Goal: Check status: Check status

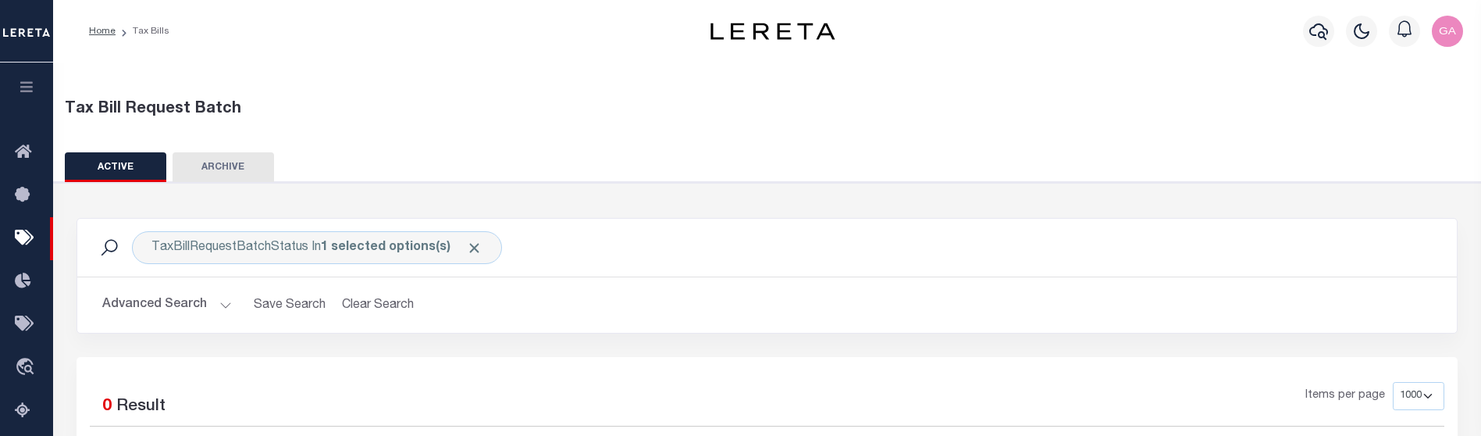
select select "1000"
click at [470, 151] on div "Tax Bill Request Batch ACTIVE ARCHIVE HISTORY In" at bounding box center [767, 327] width 1445 height 536
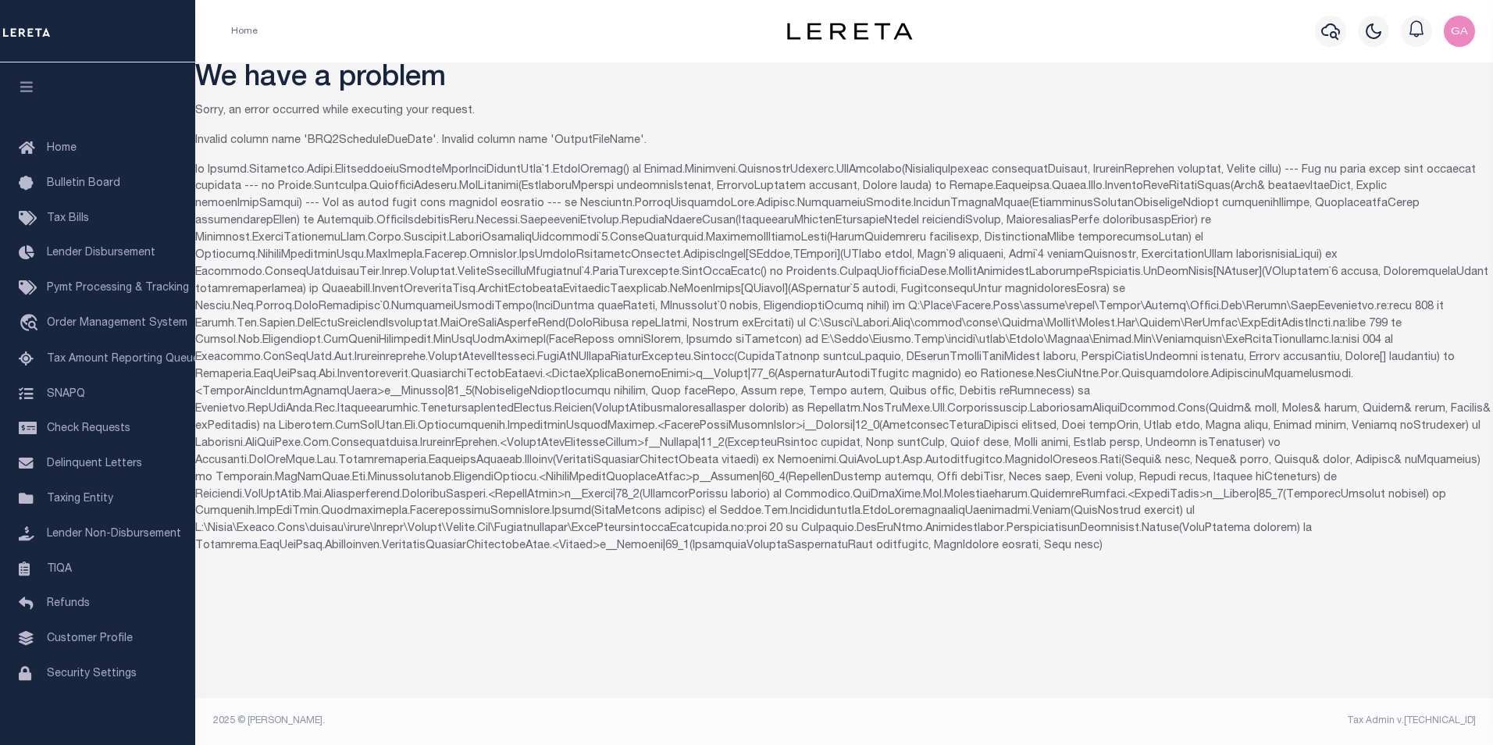
click at [354, 138] on p "Invalid column name 'BRQ2ScheduleDueDate'. Invalid column name 'OutputFileName'." at bounding box center [844, 141] width 1298 height 17
click at [355, 138] on p "Invalid column name 'BRQ2ScheduleDueDate'. Invalid column name 'OutputFileName'." at bounding box center [844, 141] width 1298 height 17
click at [587, 137] on p "Invalid column name 'BRQ2ScheduleDueDate'. Invalid column name 'OutputFileName'." at bounding box center [844, 141] width 1298 height 17
click at [683, 120] on div "We have a problem Sorry, an error occurred while executing your request. Invali…" at bounding box center [844, 397] width 1298 height 671
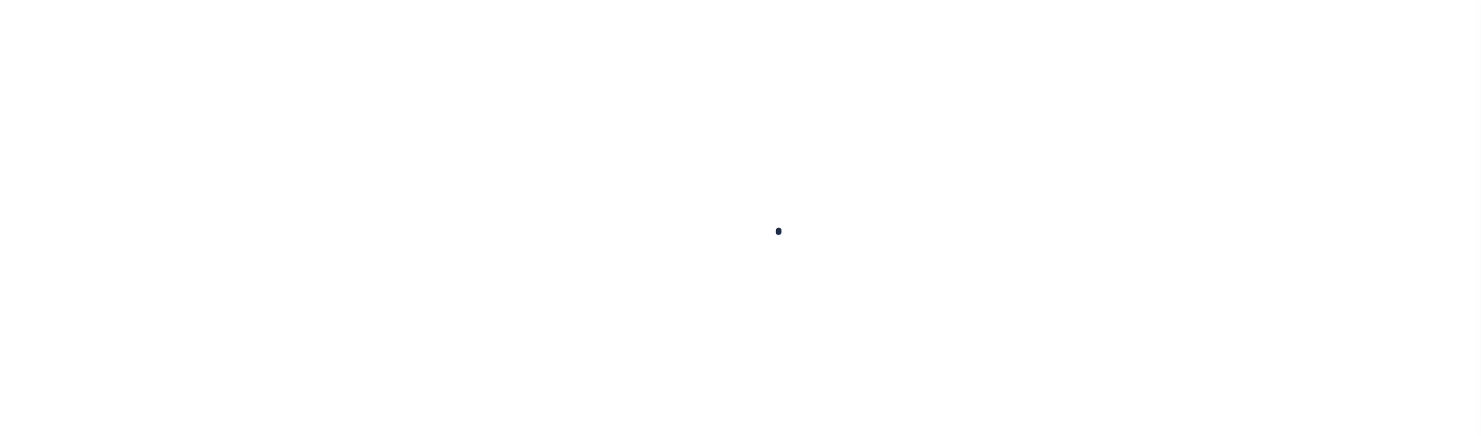
select select "1000"
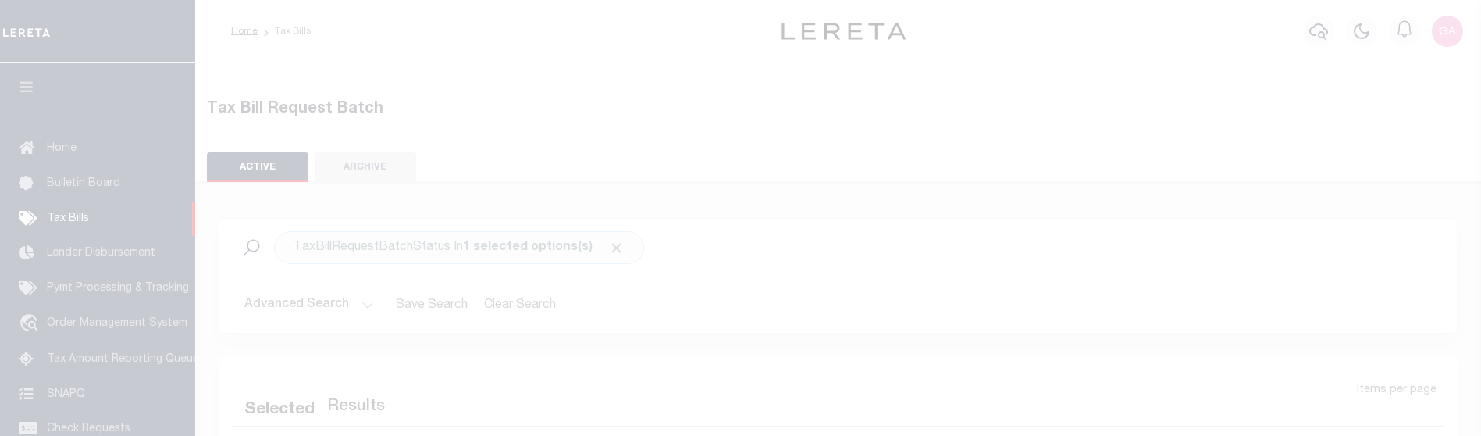
select select "1000"
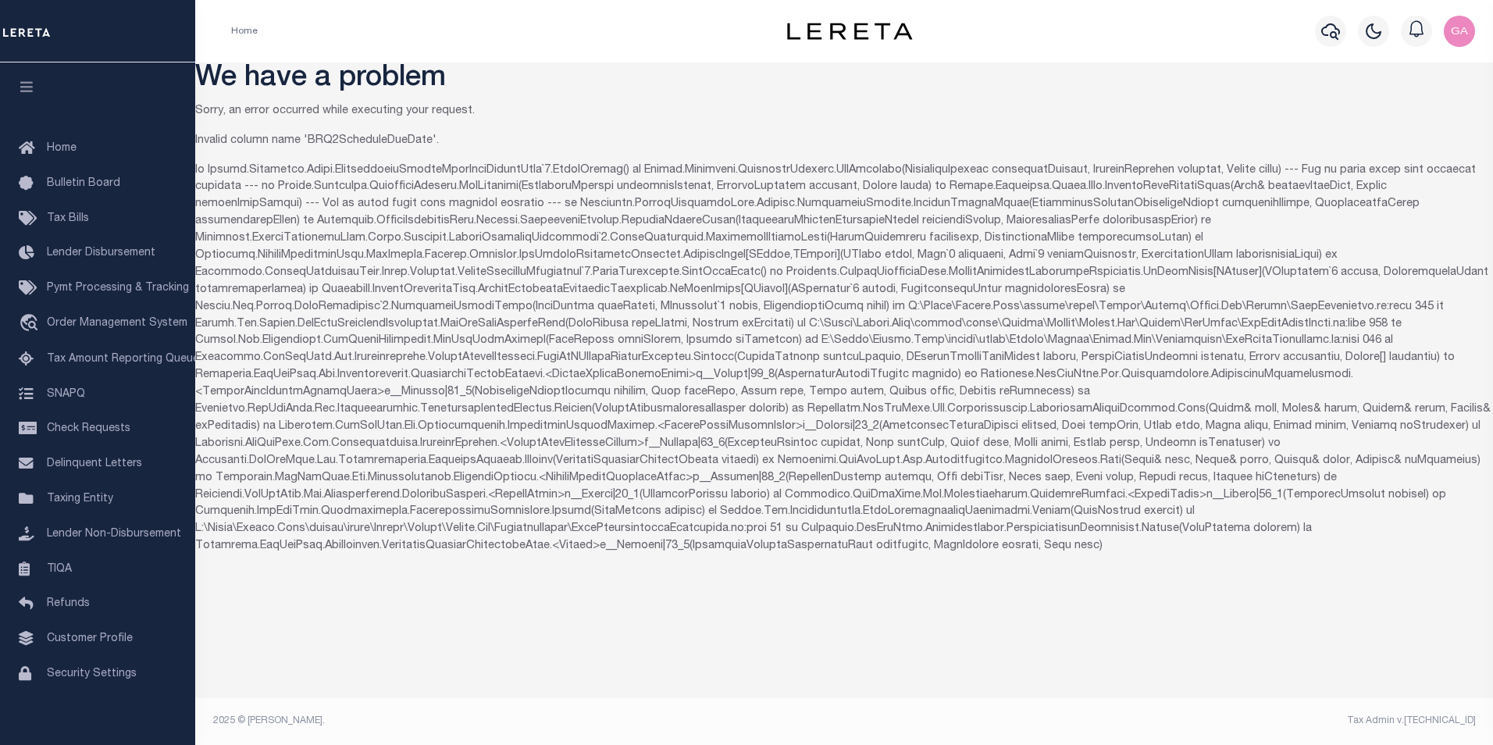
click at [342, 137] on p "Invalid column name 'BRQ2ScheduleDueDate'." at bounding box center [844, 141] width 1298 height 17
copy p "BRQ2ScheduleDueDate"
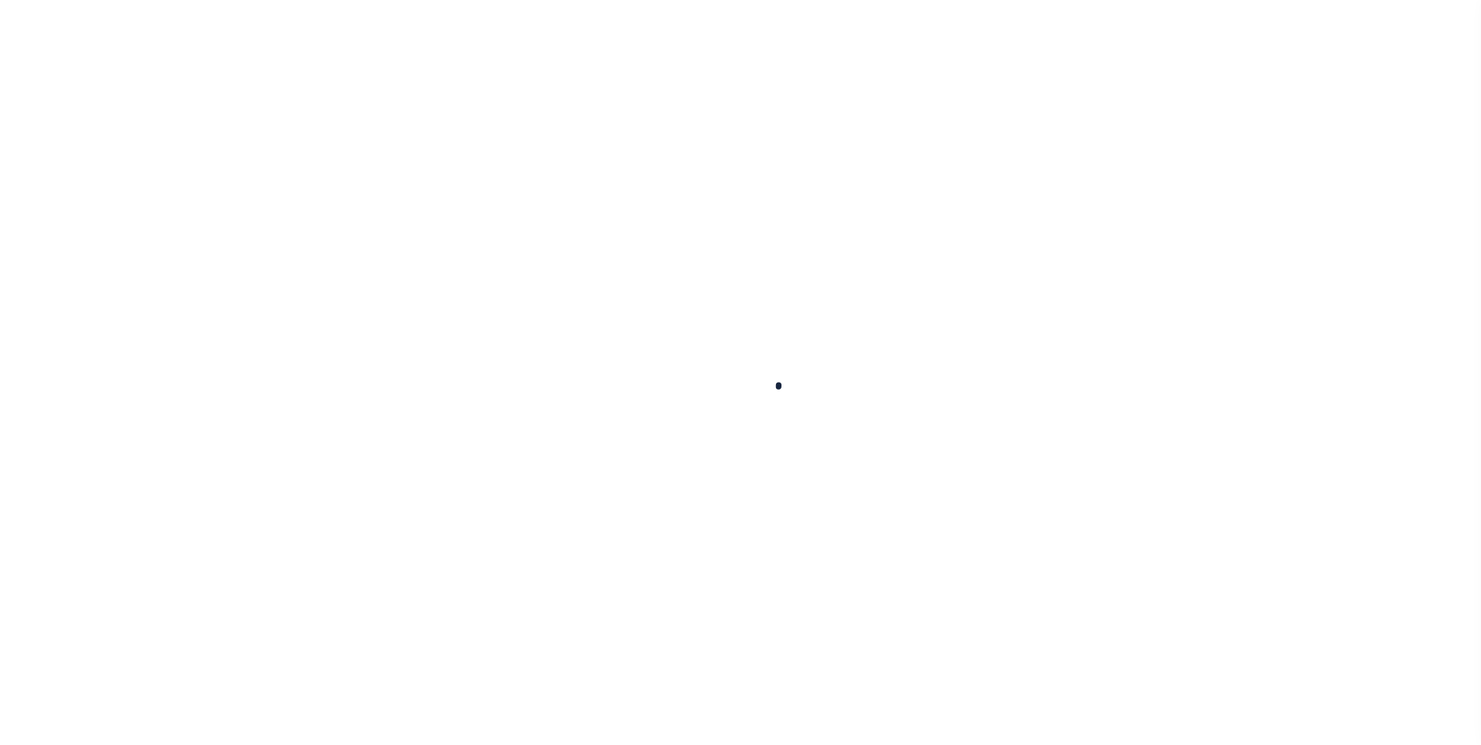
select select "1000"
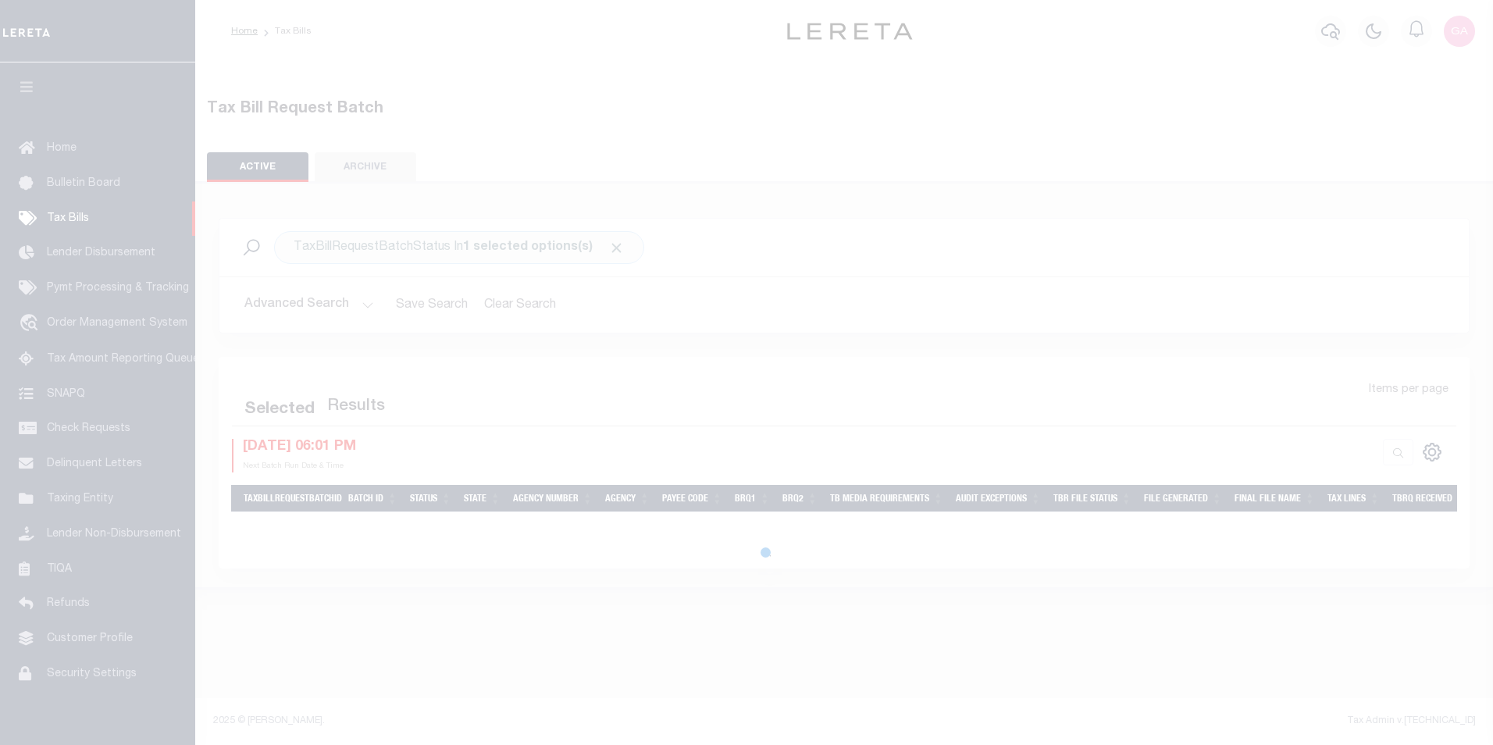
select select "1000"
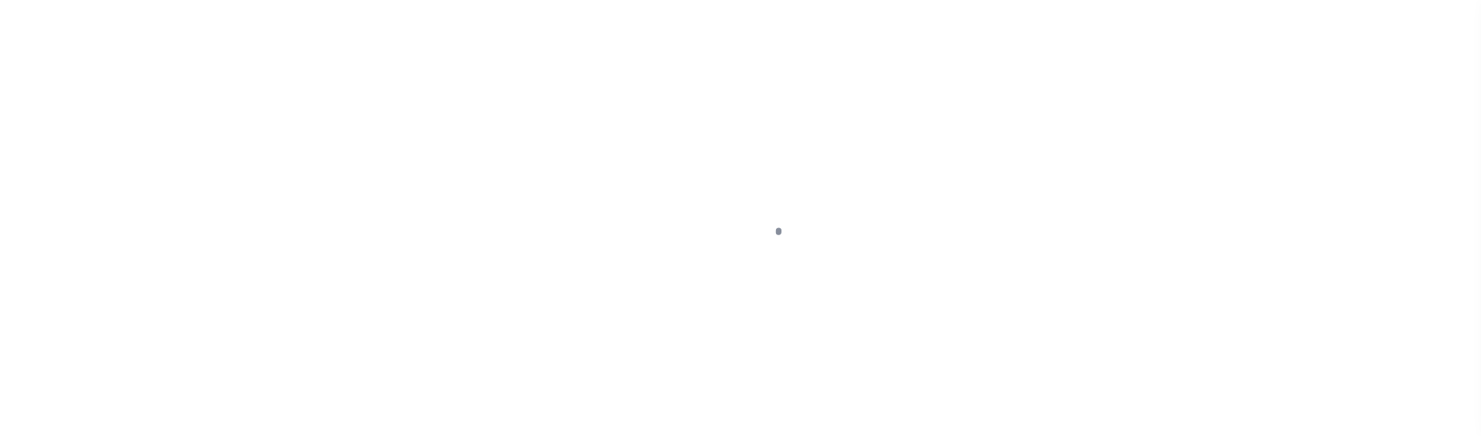
select select "1000"
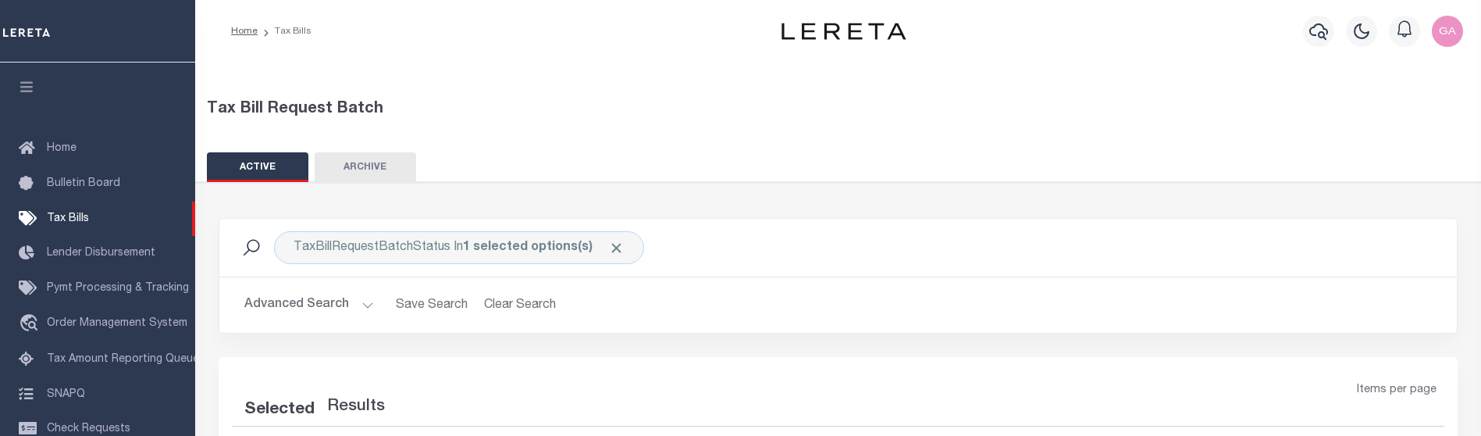
select select "1000"
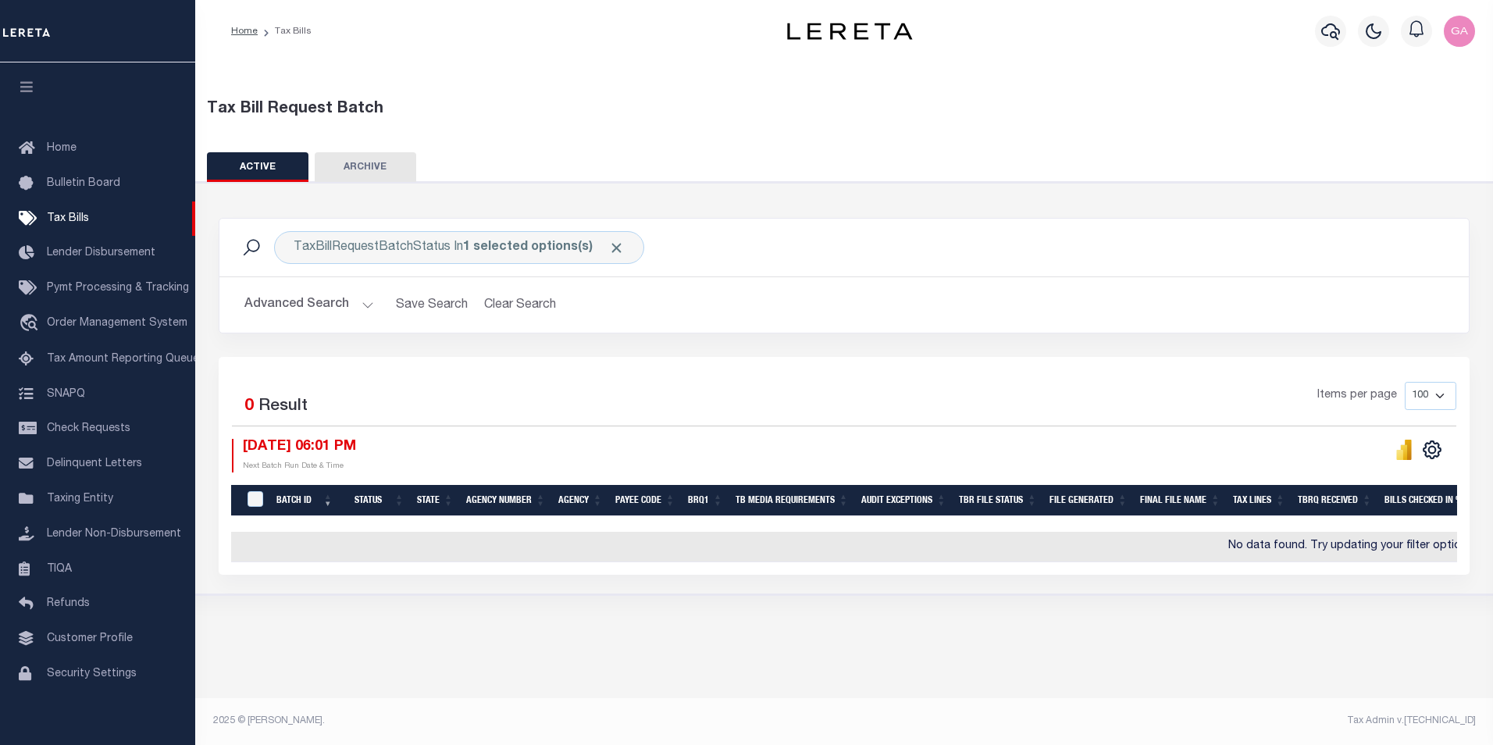
click at [787, 112] on div "Tax Bill Request Batch" at bounding box center [844, 109] width 1275 height 23
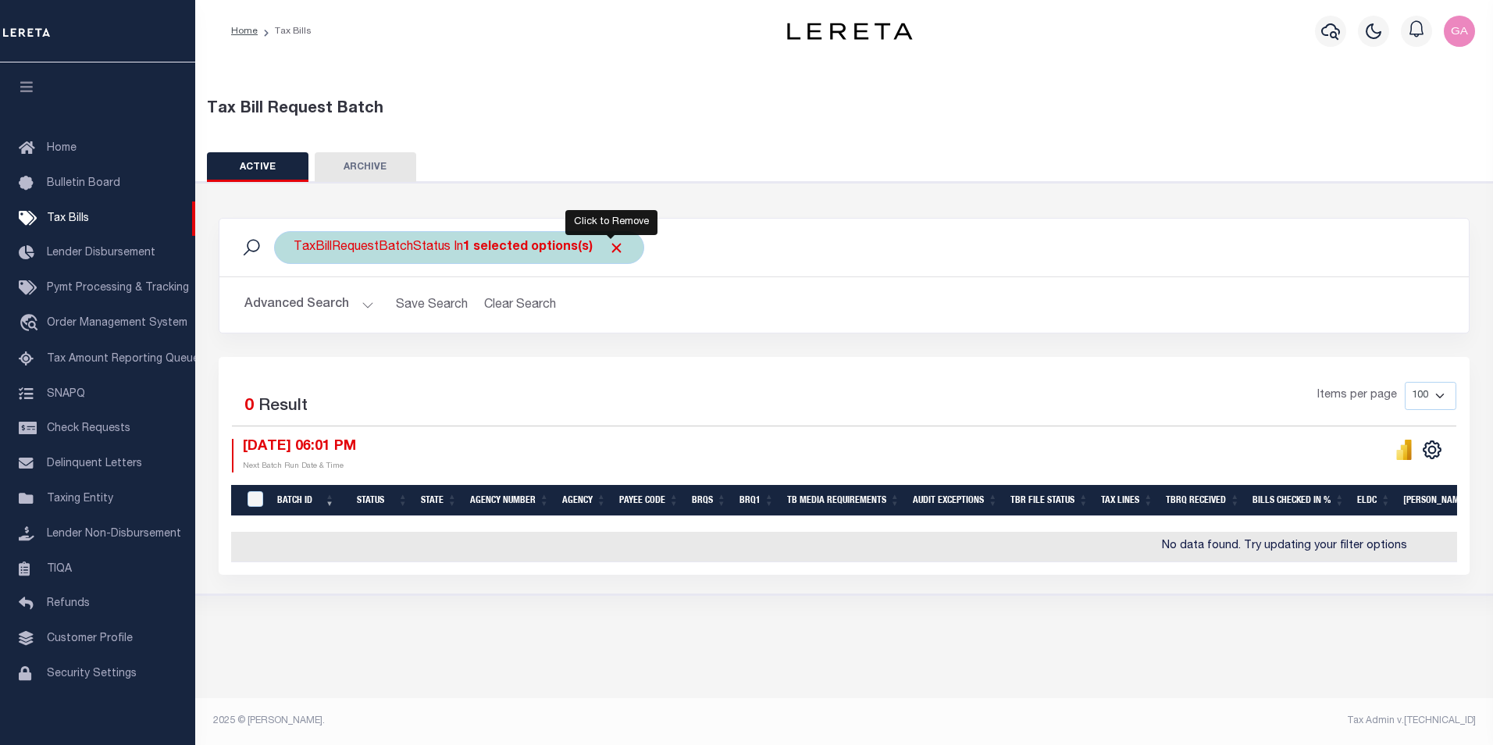
click at [612, 247] on span "Click to Remove" at bounding box center [616, 248] width 16 height 16
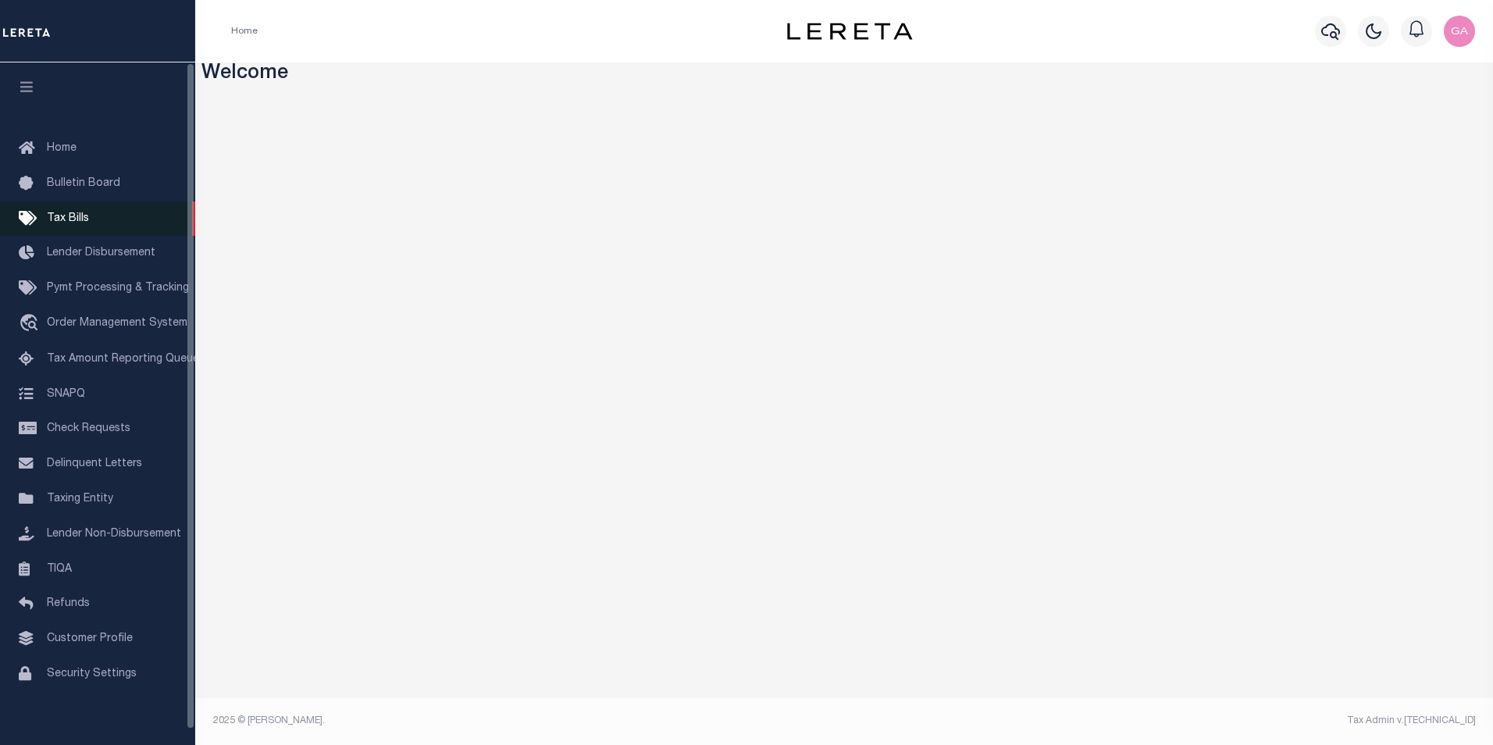
click at [73, 219] on span "Tax Bills" at bounding box center [68, 218] width 42 height 11
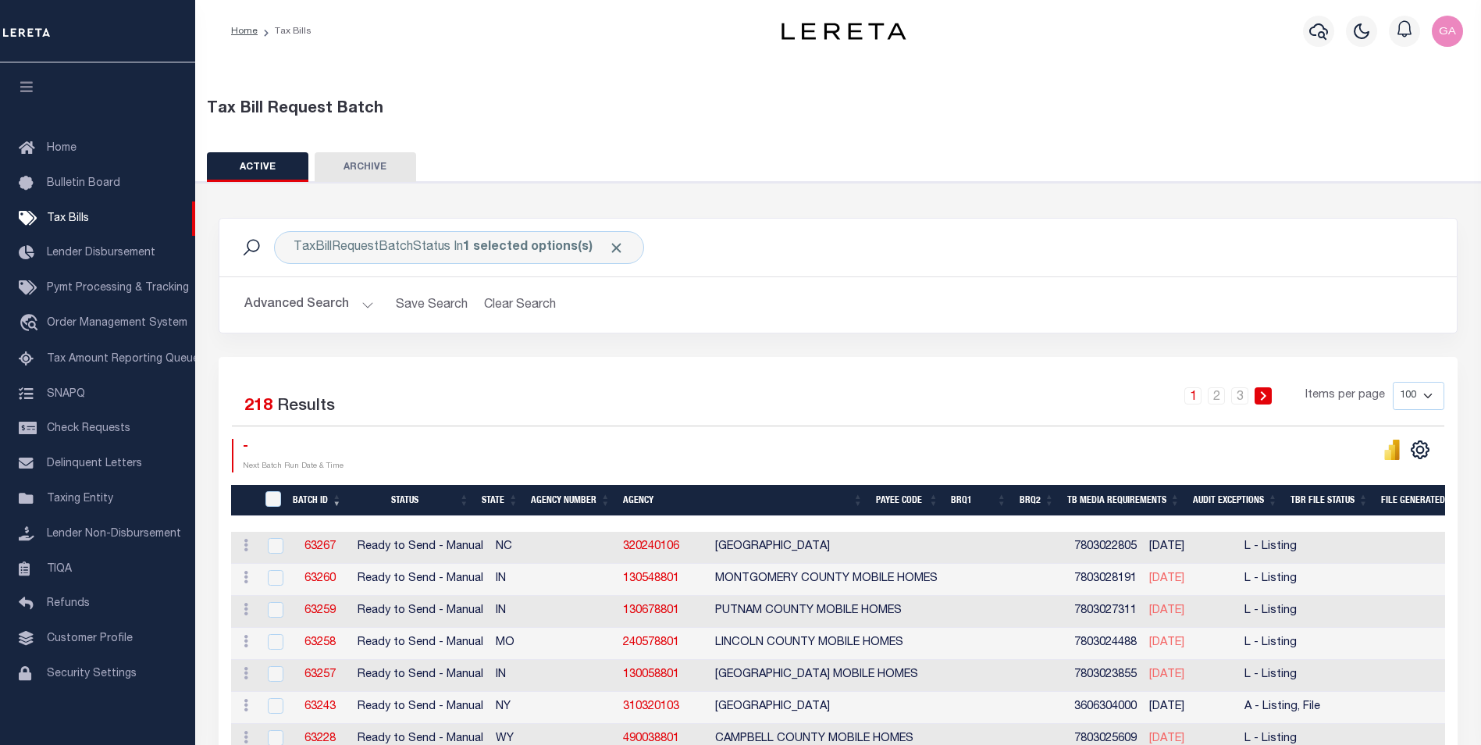
scroll to position [78, 0]
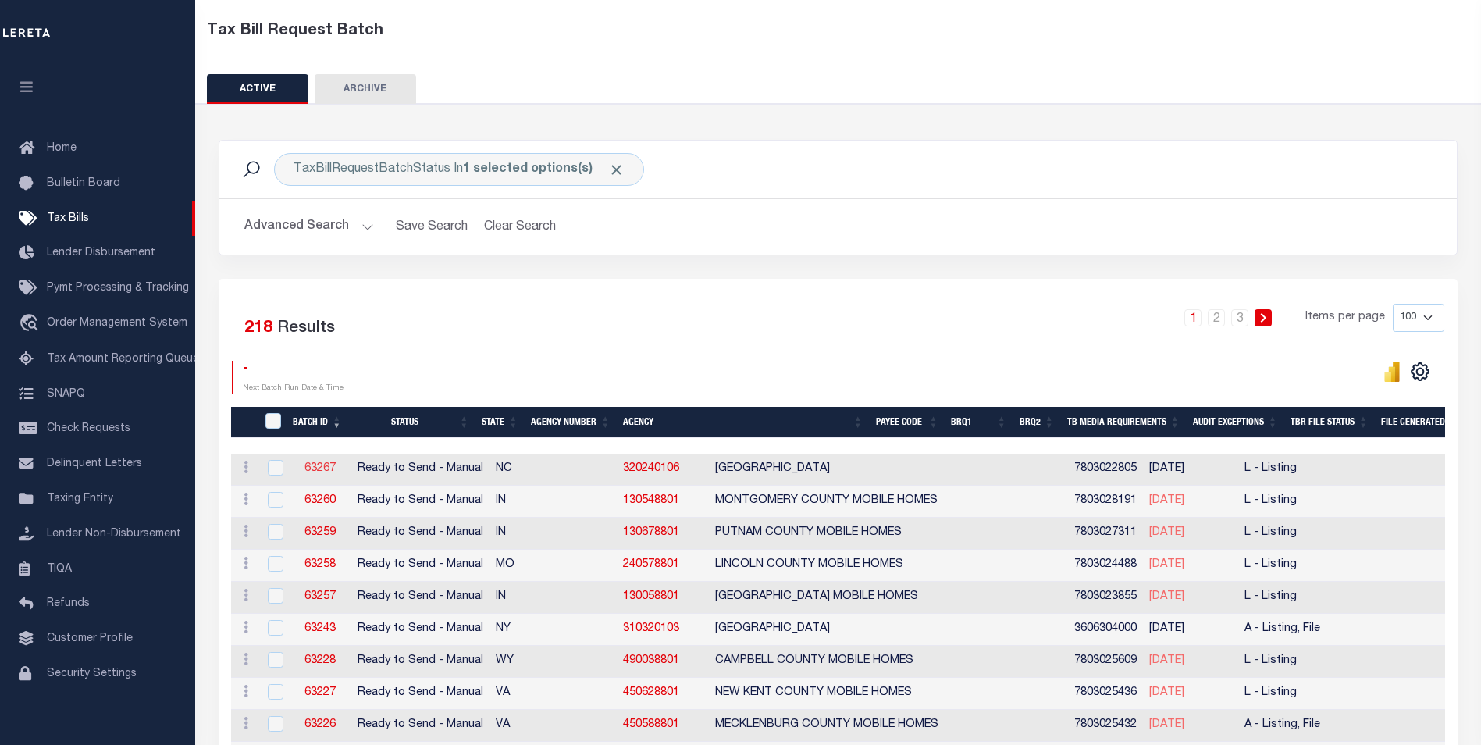
click at [317, 472] on link "63267" at bounding box center [320, 468] width 31 height 11
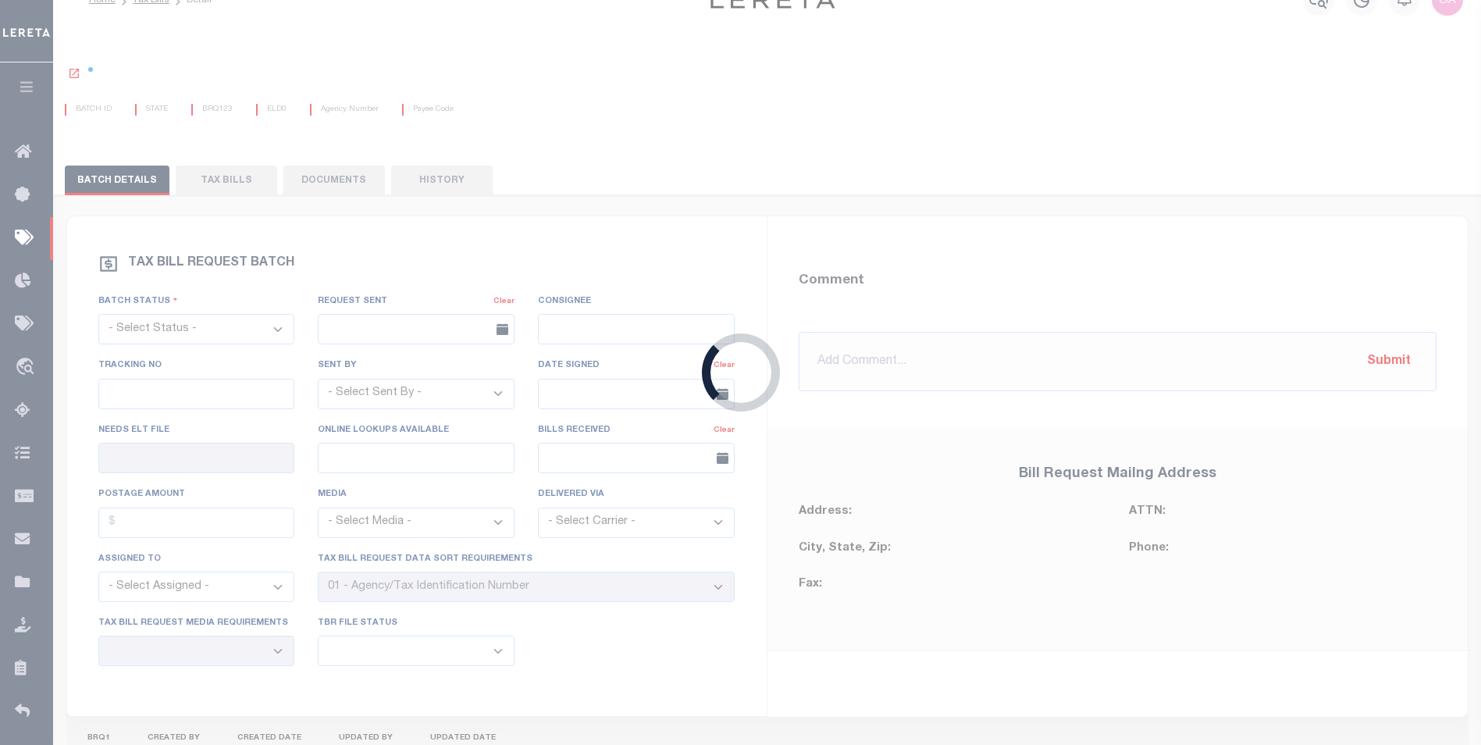
select select "RTS"
type input "No"
select select "27"
select select "20"
